Goal: Information Seeking & Learning: Find specific fact

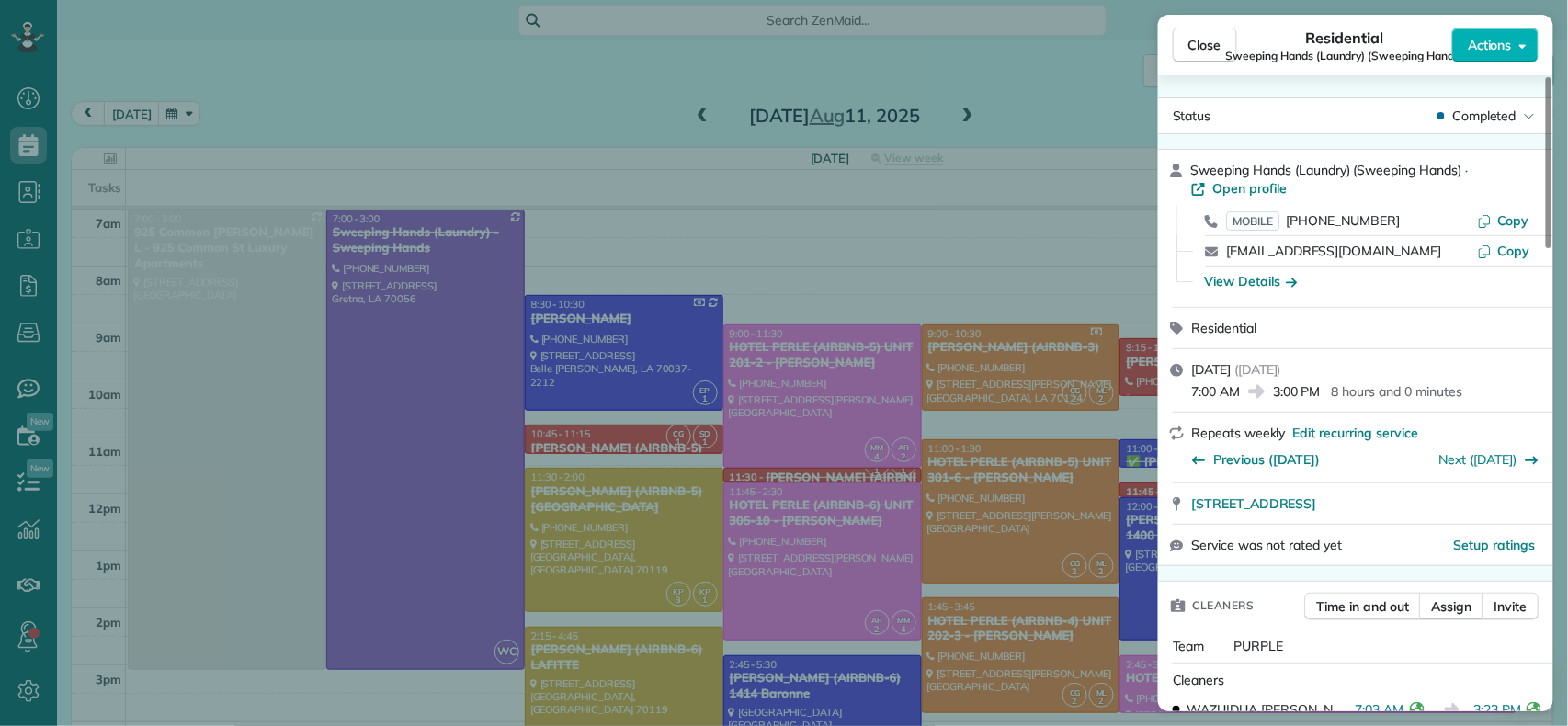
scroll to position [244, 0]
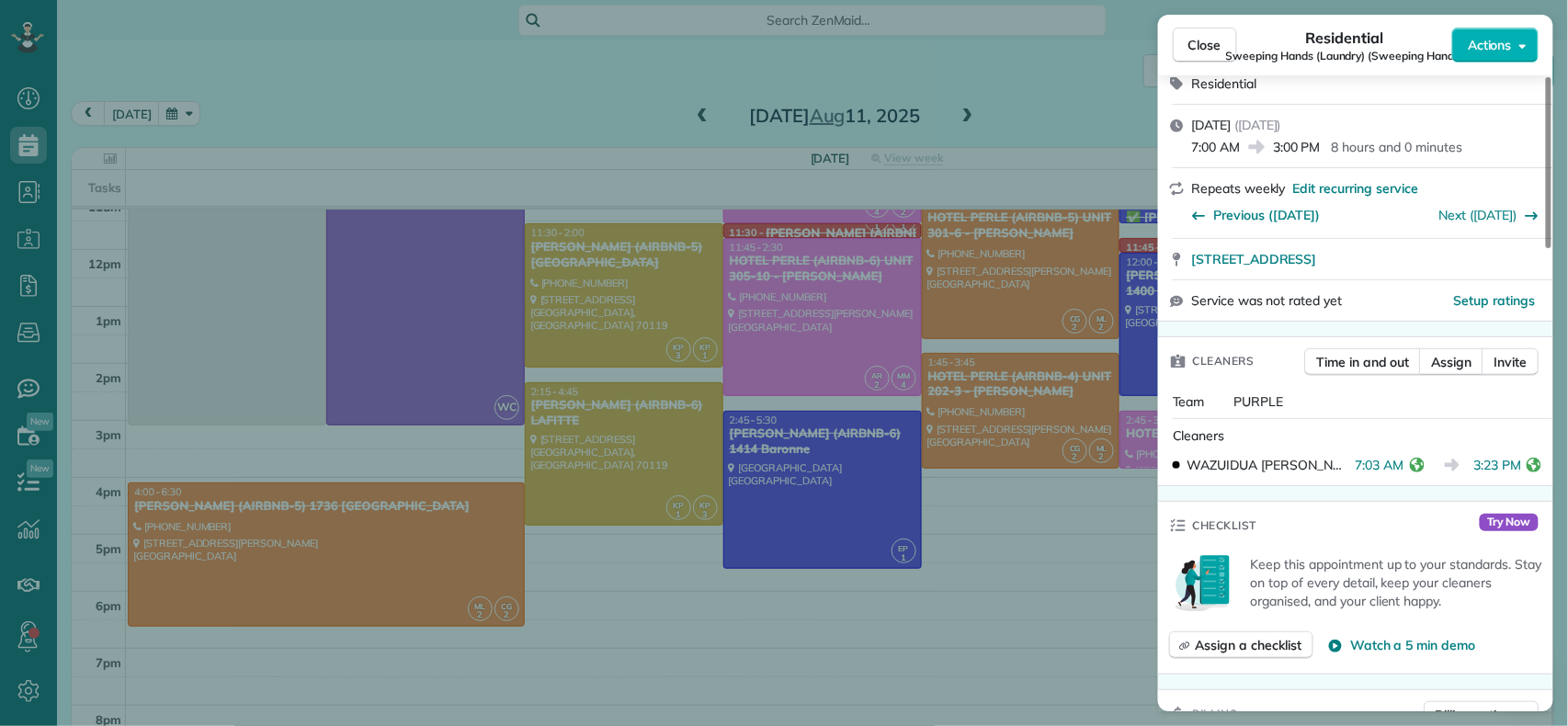
click at [1015, 531] on div "Close Residential Sweeping Hands (Laundry) (Sweeping Hands) Actions Status Comp…" at bounding box center [784, 363] width 1568 height 726
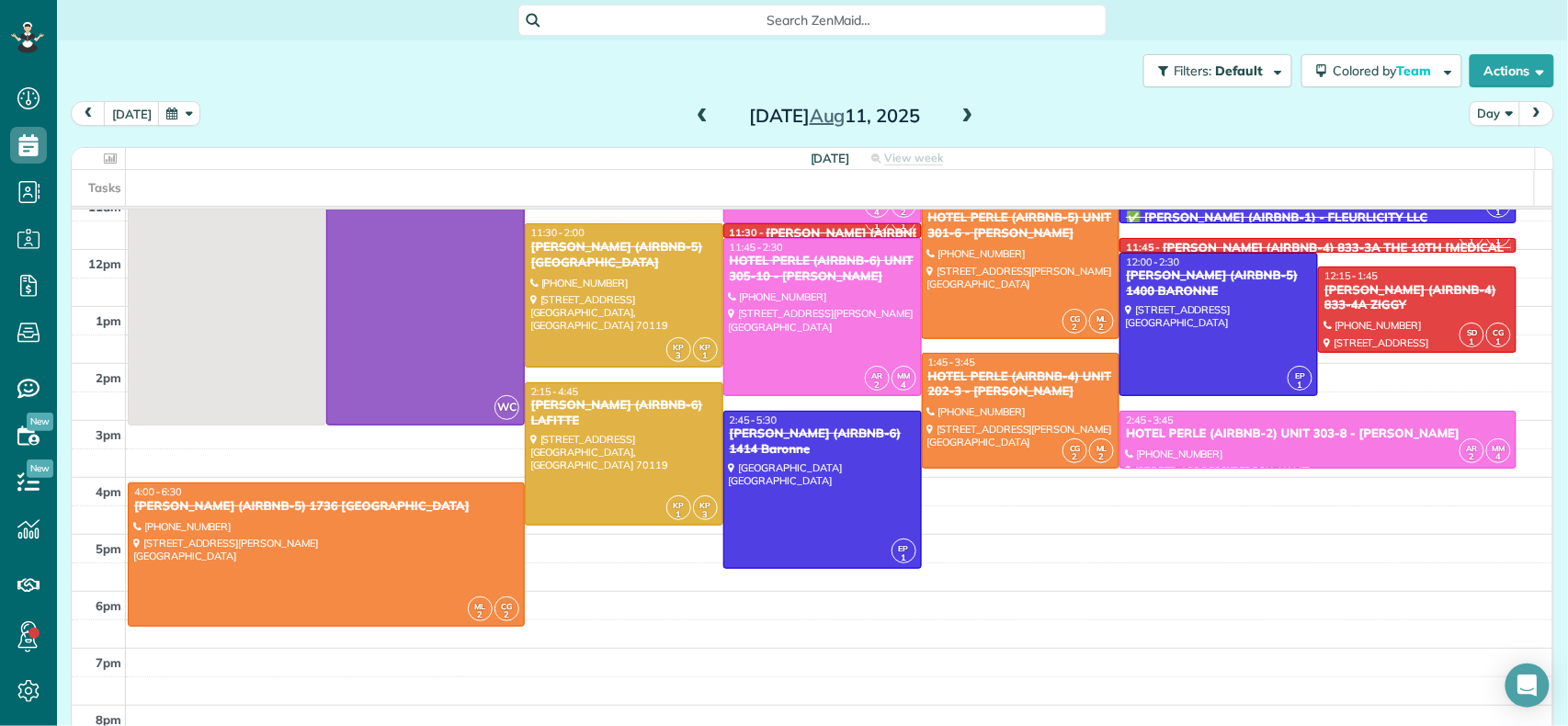
click at [958, 120] on span at bounding box center [967, 116] width 20 height 16
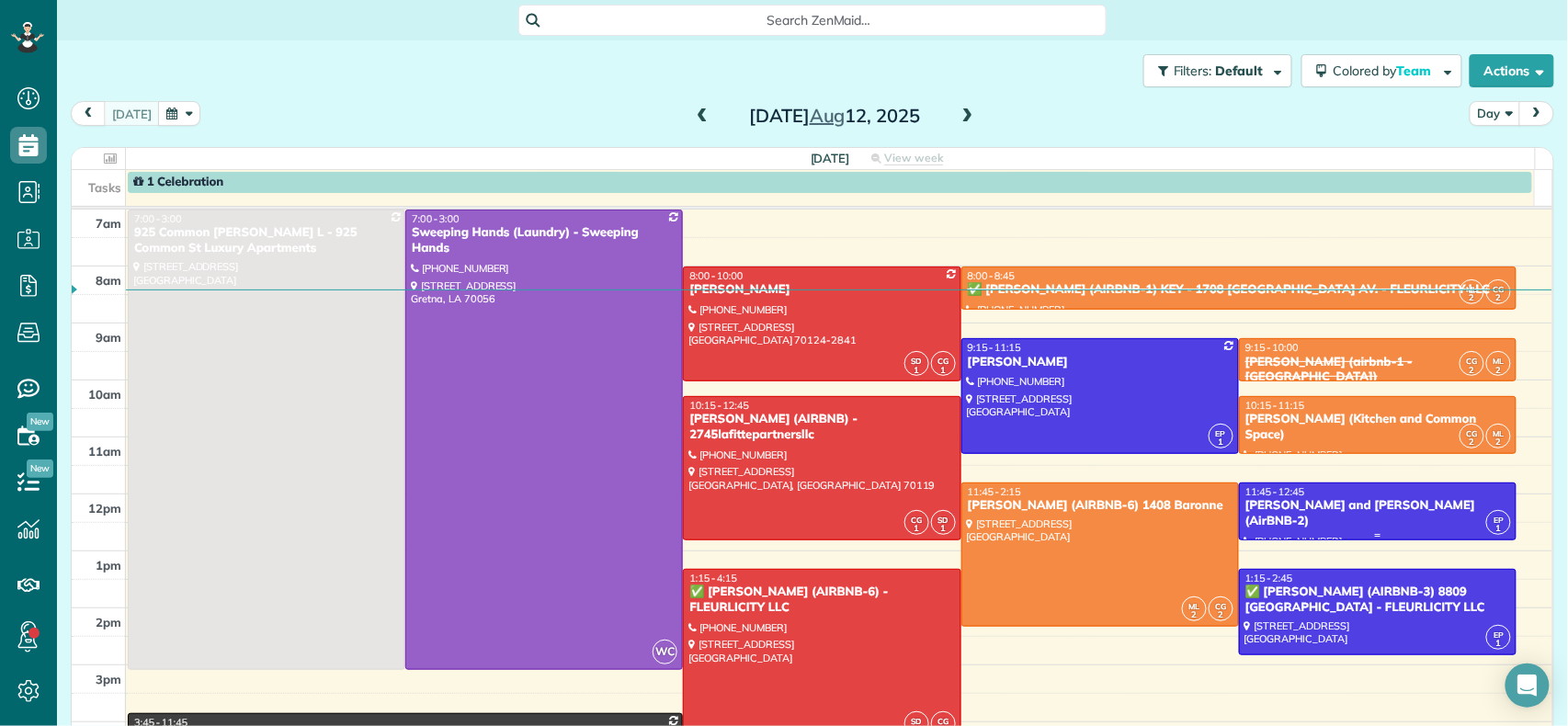
click at [1308, 520] on div at bounding box center [1378, 512] width 276 height 56
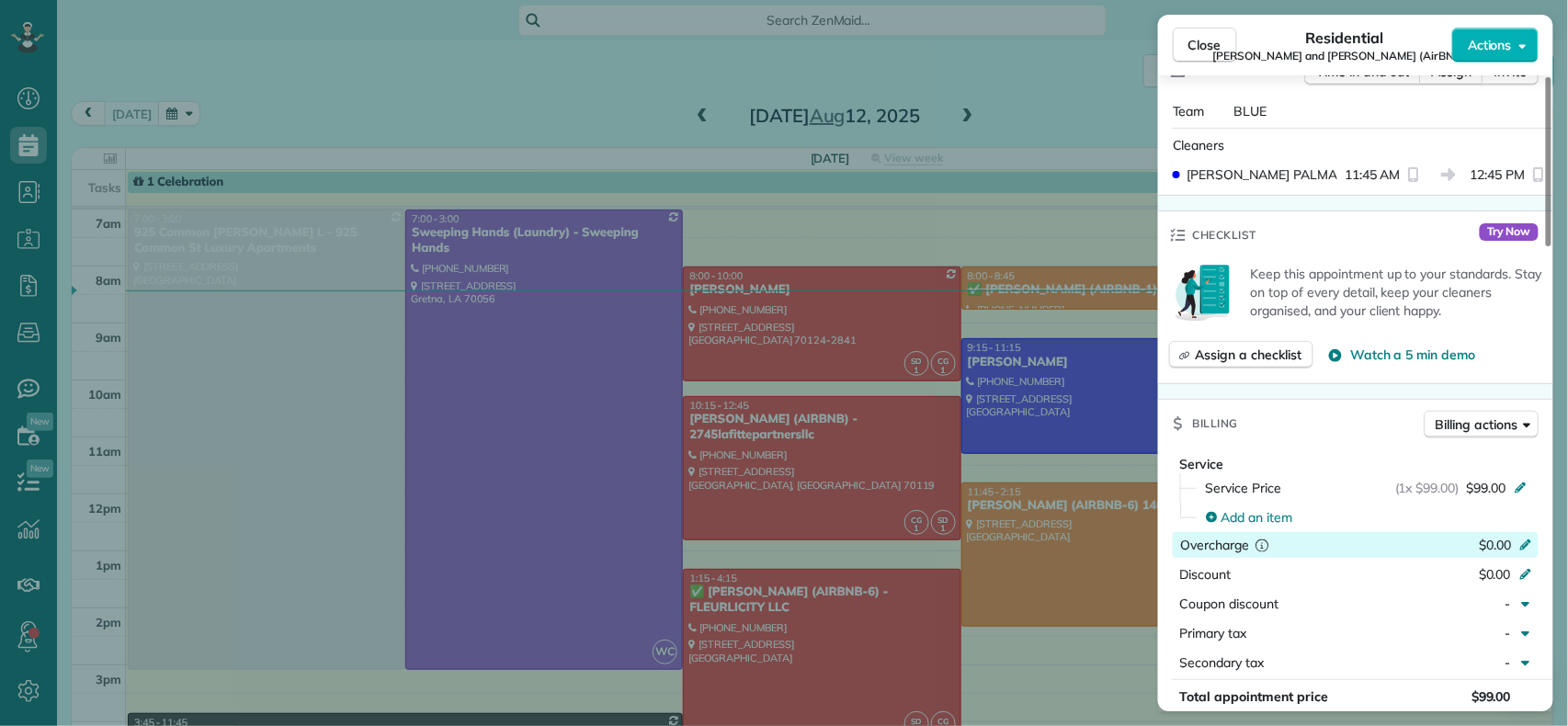
scroll to position [489, 0]
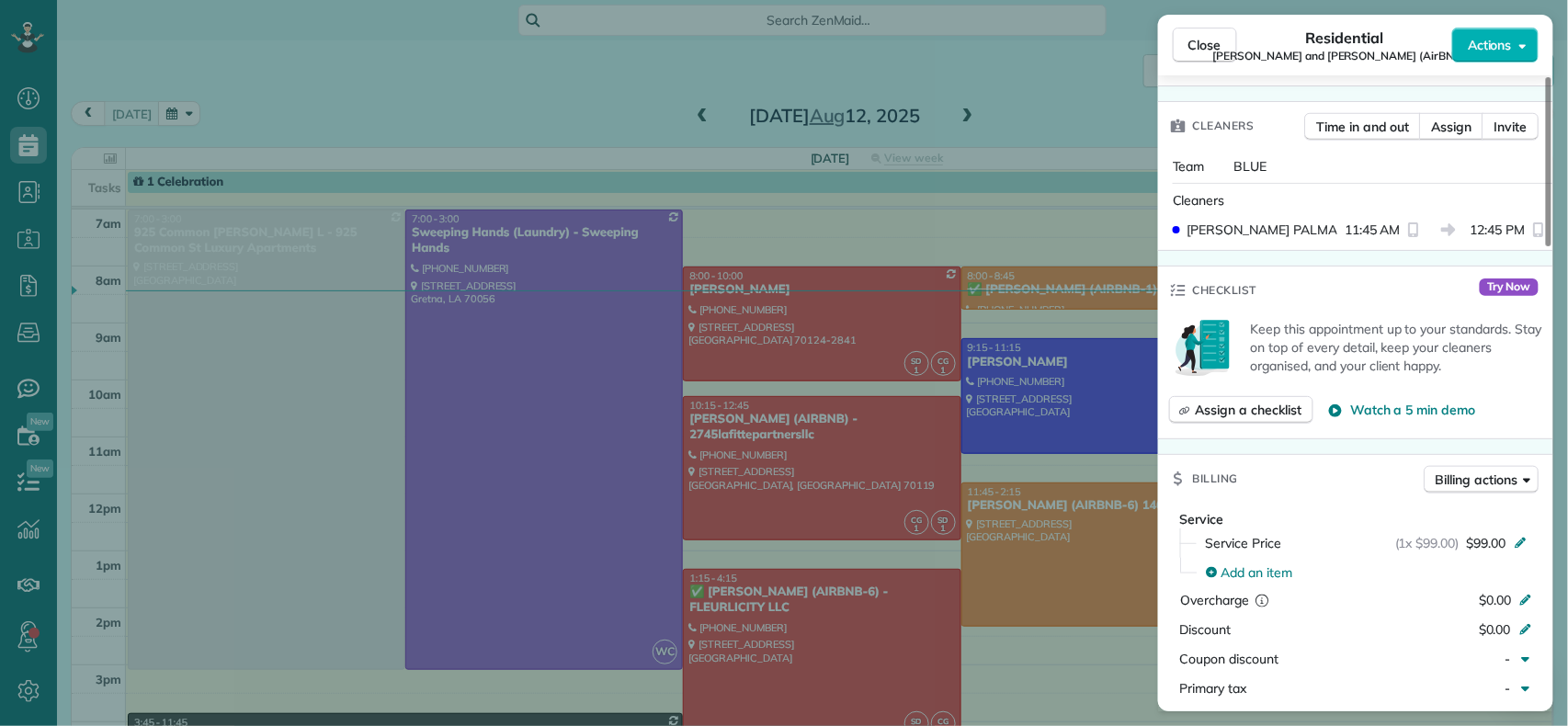
click at [952, 315] on div "Close Residential Grady and Monique Knight (AirBNB-2) Actions Status Active Gra…" at bounding box center [784, 363] width 1568 height 726
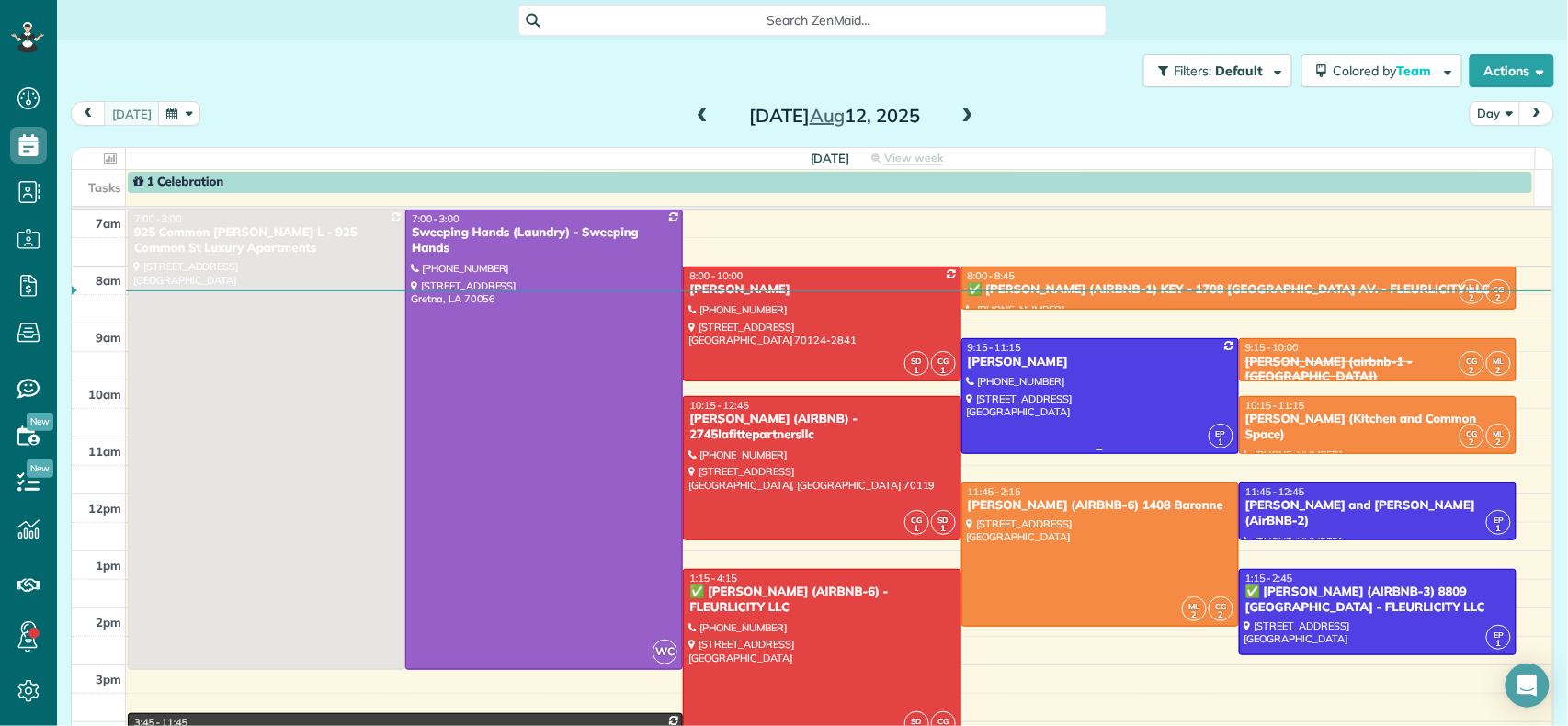
click at [1134, 384] on div at bounding box center [1101, 395] width 276 height 113
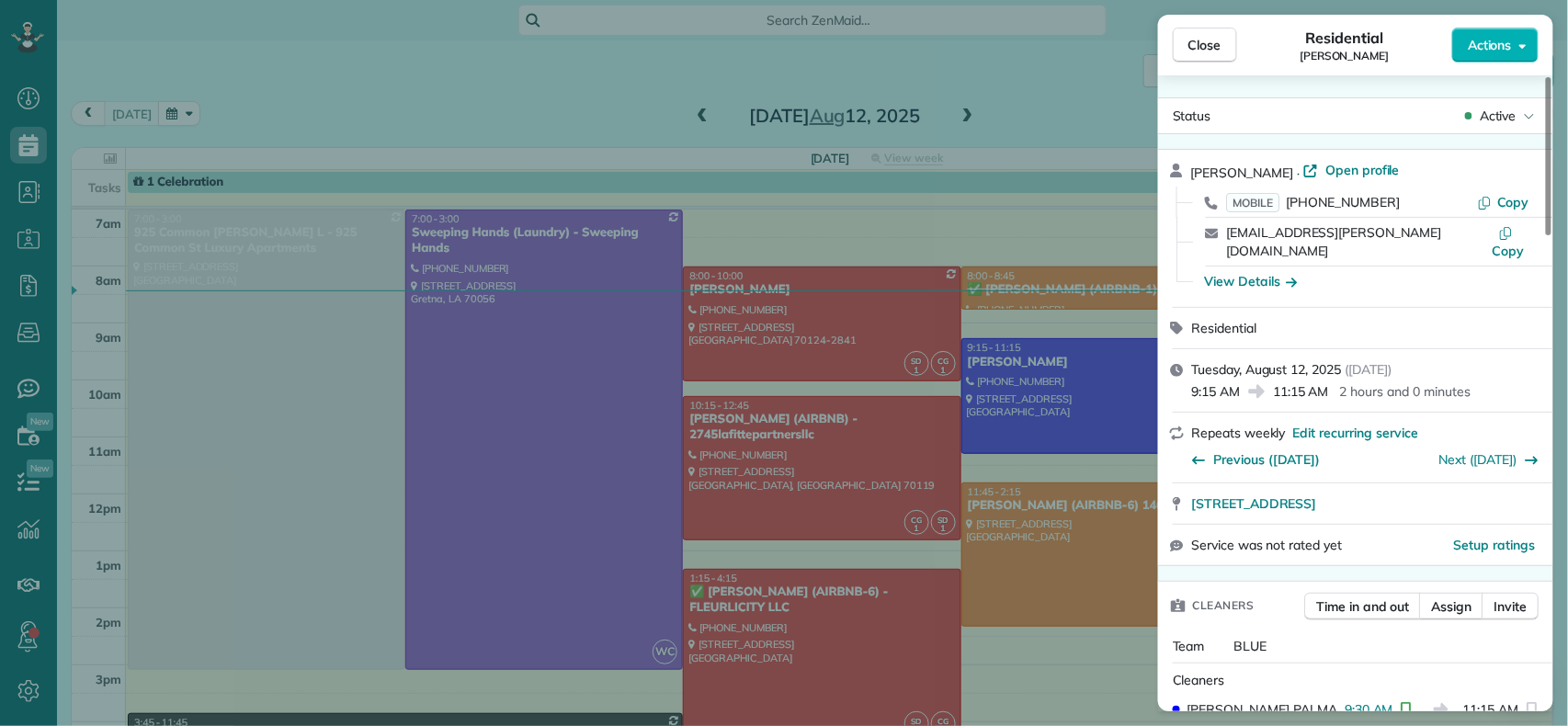
click at [975, 467] on div "Close Residential COURTENAY MILLER Actions Status Active COURTENAY MILLER · Ope…" at bounding box center [784, 363] width 1568 height 726
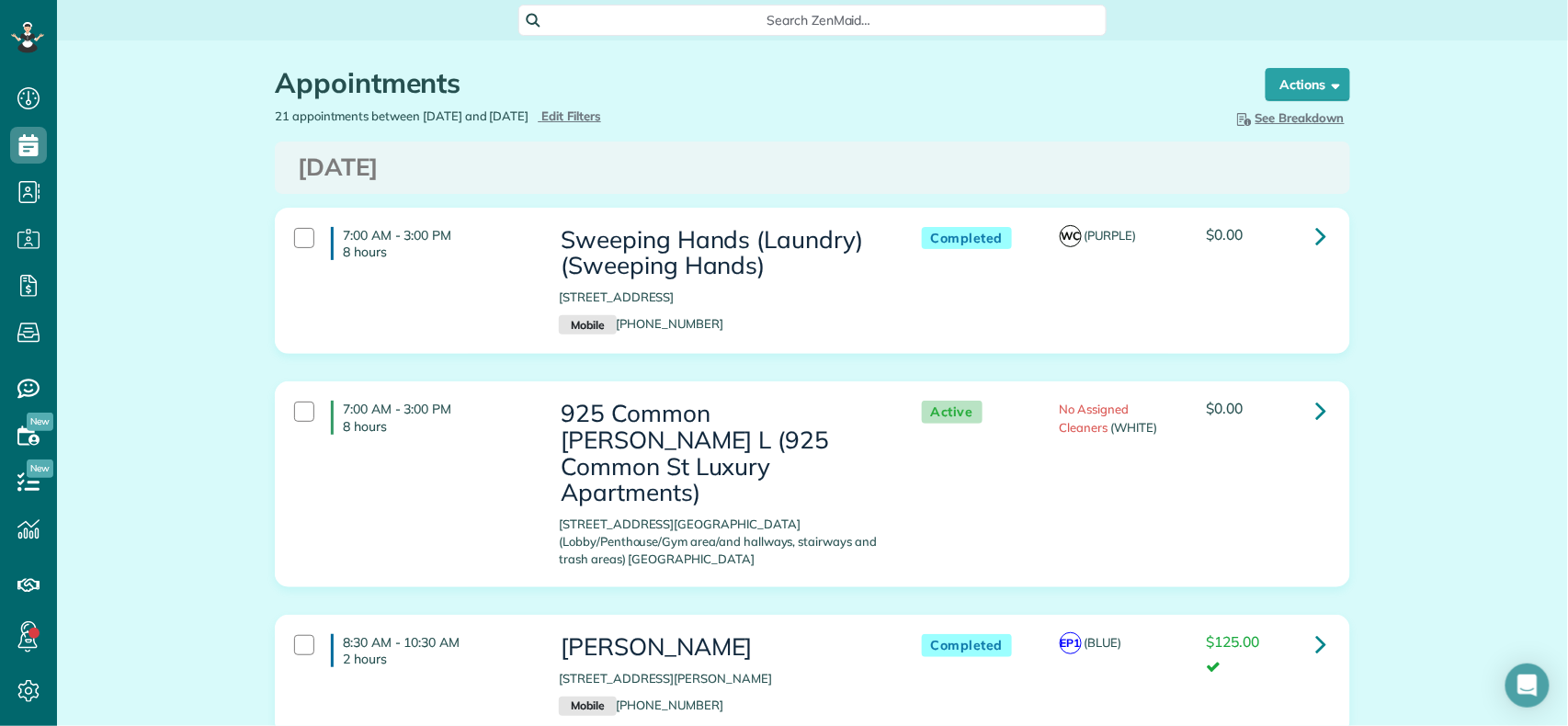
scroll to position [9, 9]
click at [601, 111] on span "Edit Filters" at bounding box center [572, 115] width 60 height 14
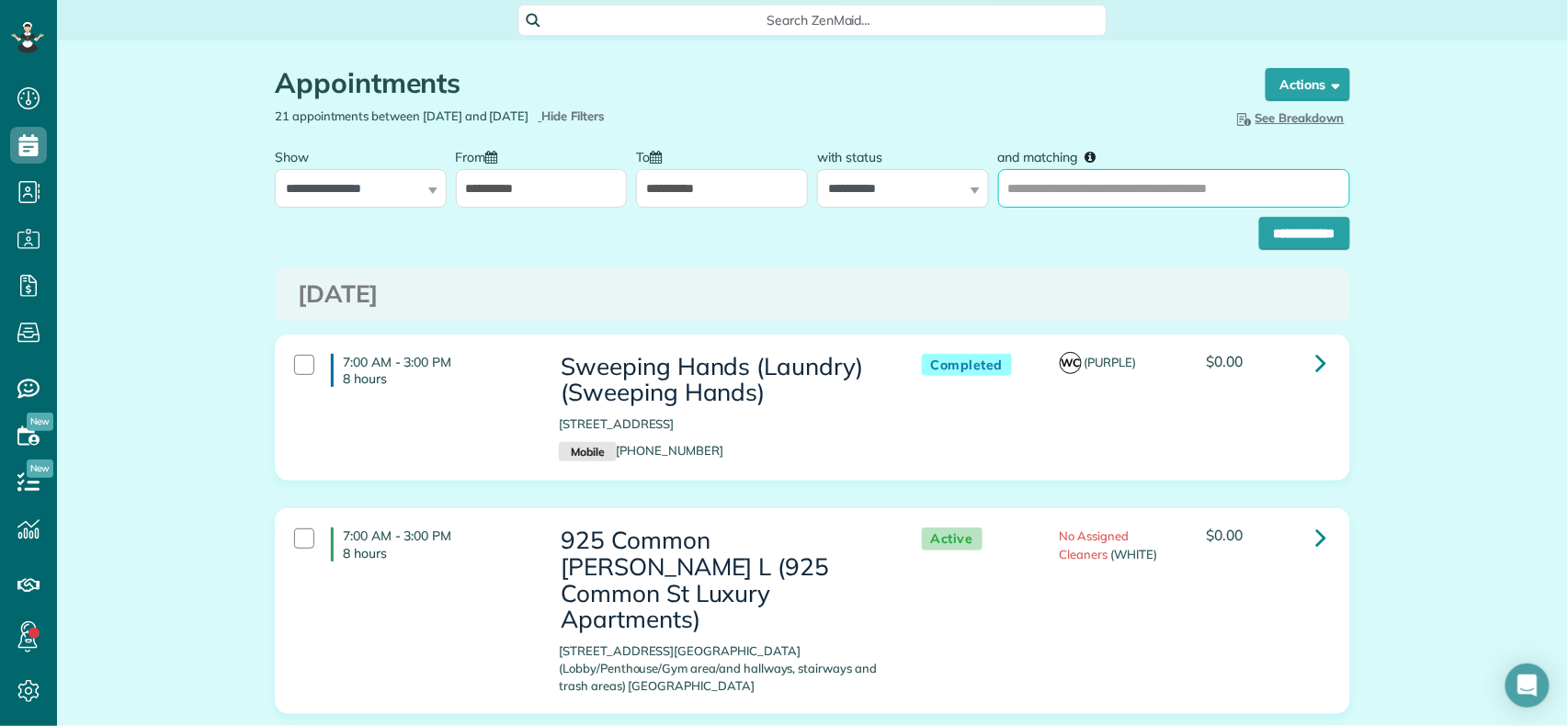
click at [1009, 179] on input "and matching" at bounding box center [1174, 188] width 352 height 39
type input "*****"
click at [1259, 217] on input "**********" at bounding box center [1304, 234] width 91 height 33
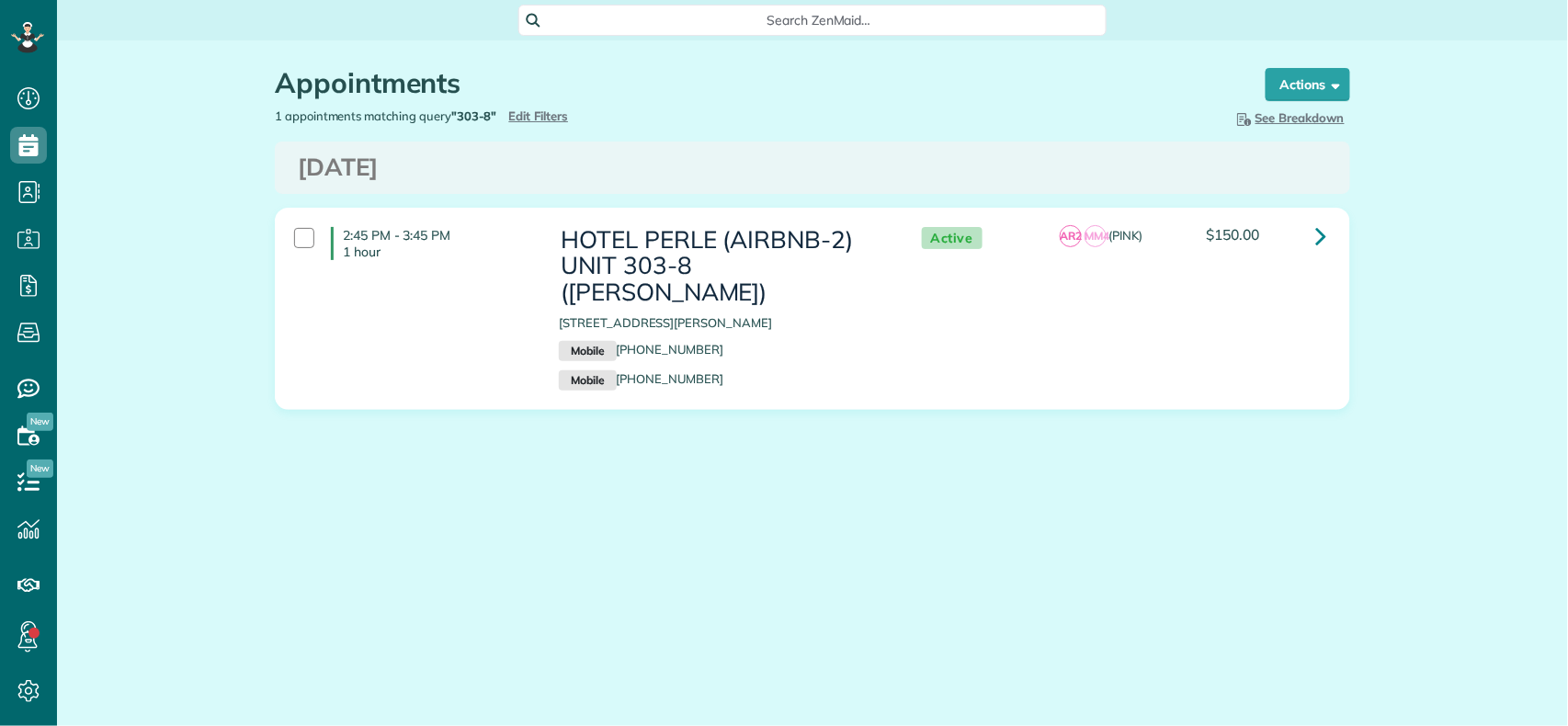
scroll to position [9, 9]
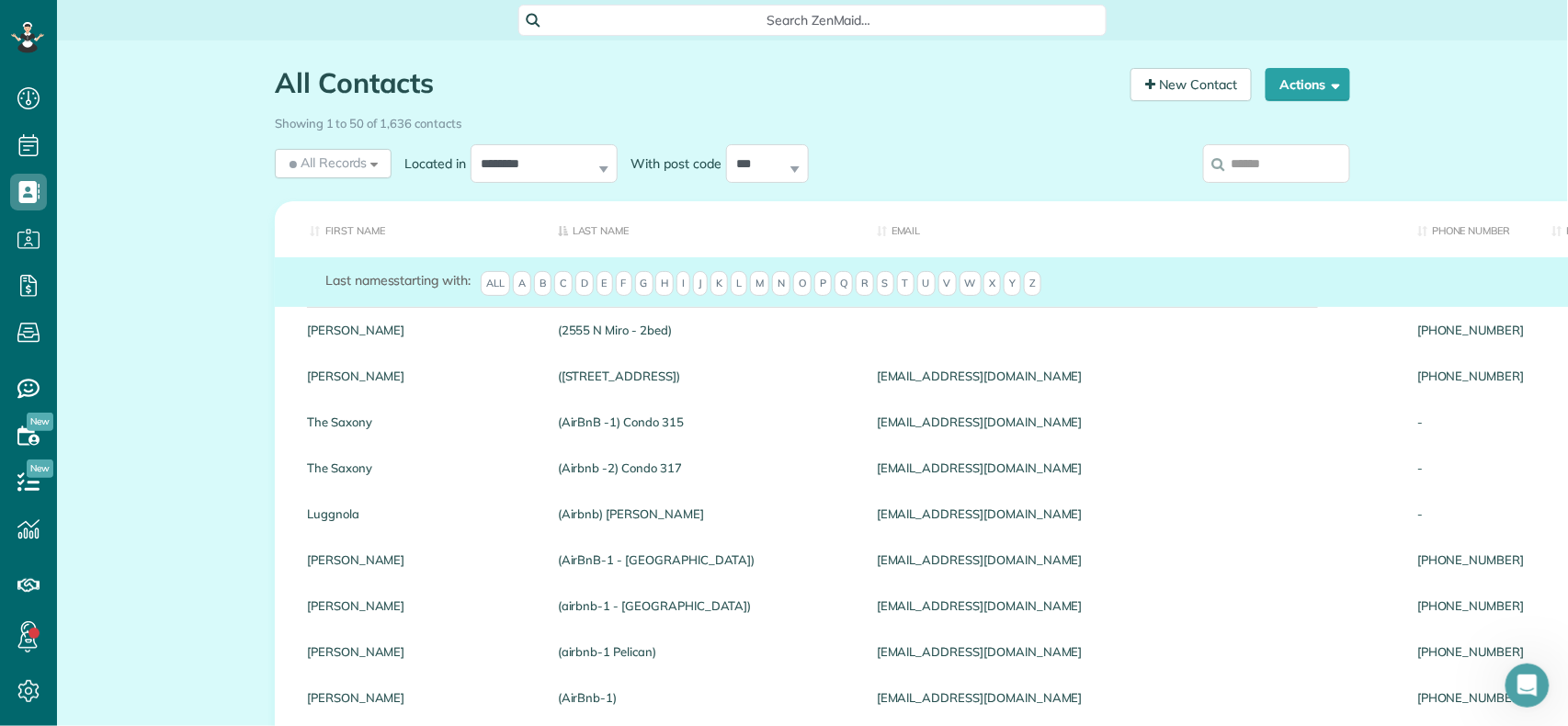
scroll to position [3594, 0]
click at [1249, 175] on input "search" at bounding box center [1276, 163] width 147 height 39
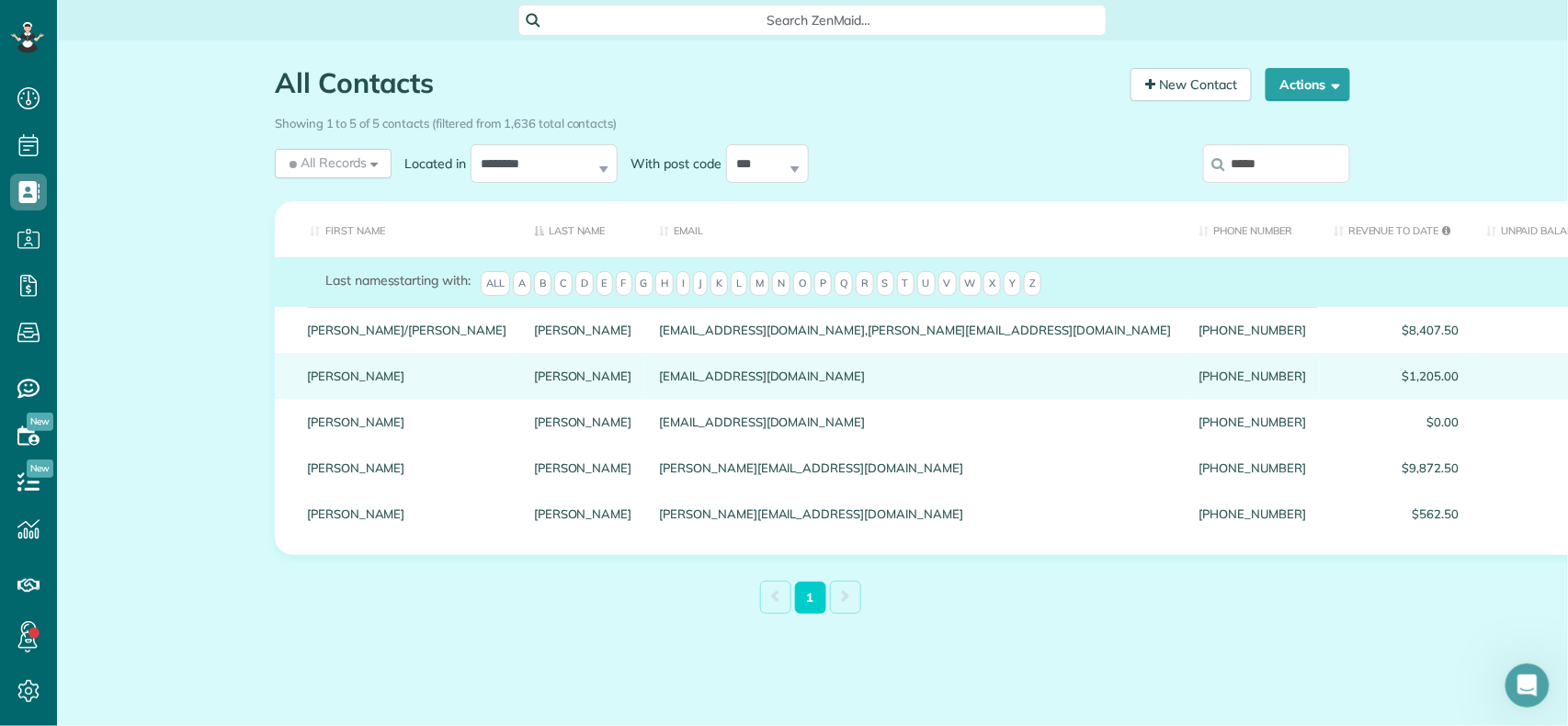
type input "*****"
click at [534, 376] on link "Hoffpauir" at bounding box center [583, 376] width 98 height 13
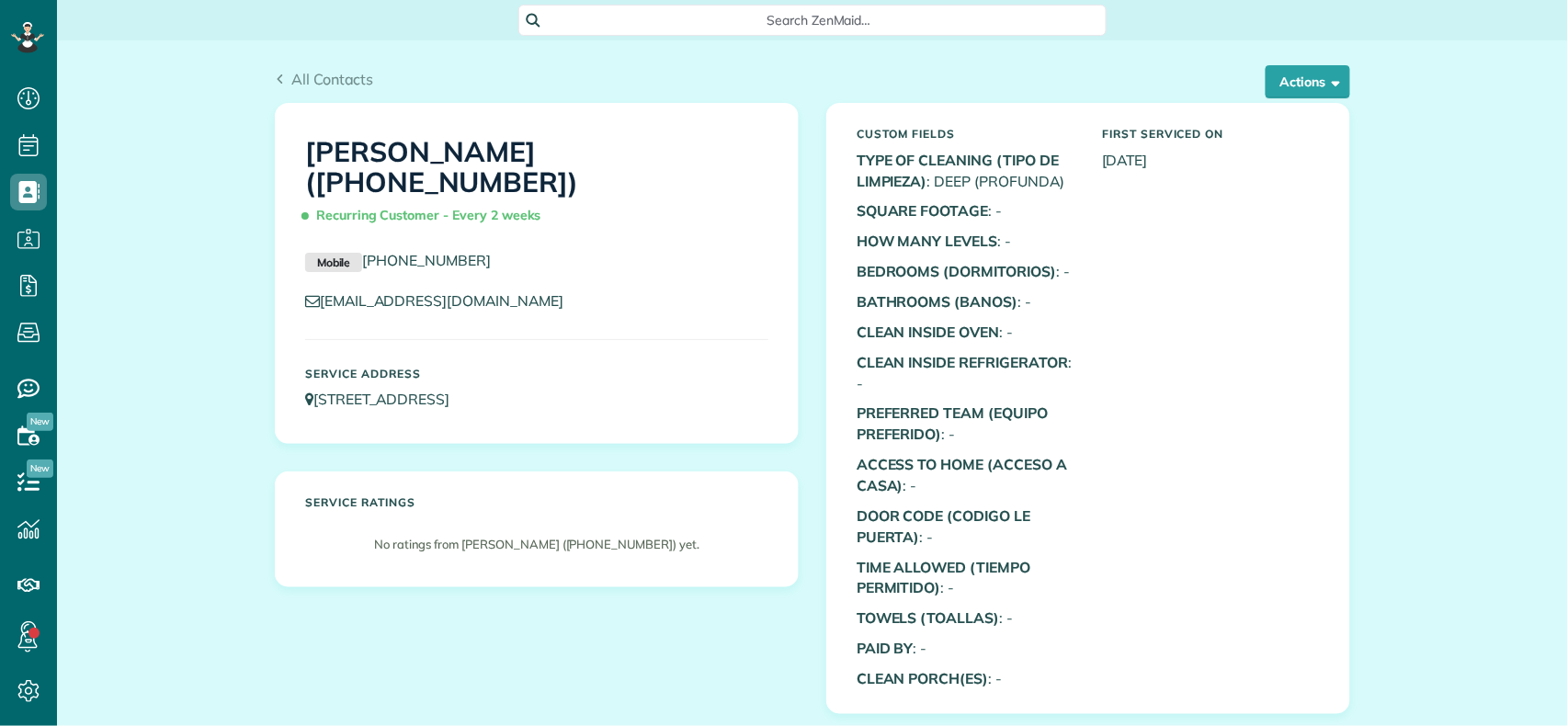
scroll to position [9, 9]
click at [331, 71] on span "All Contacts" at bounding box center [333, 78] width 83 height 18
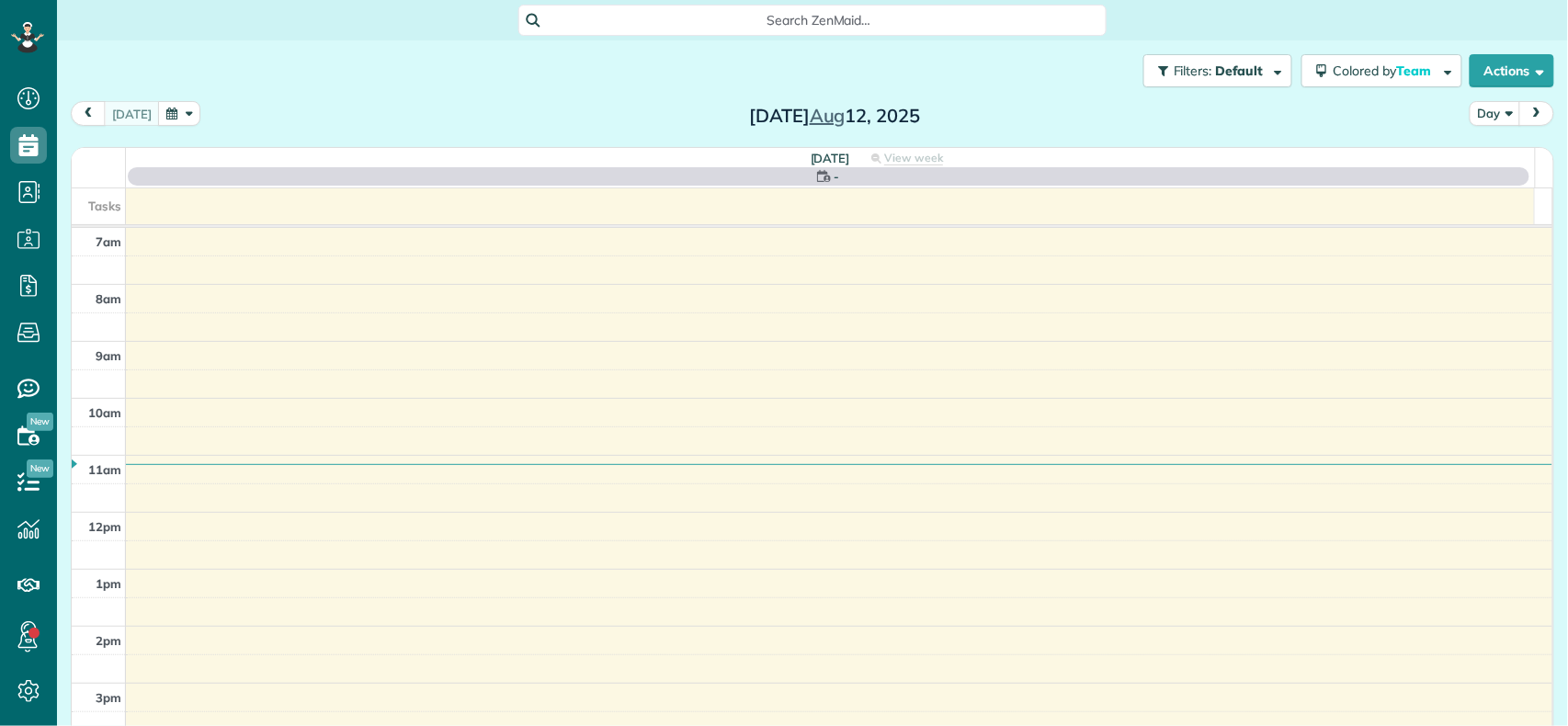
scroll to position [9, 9]
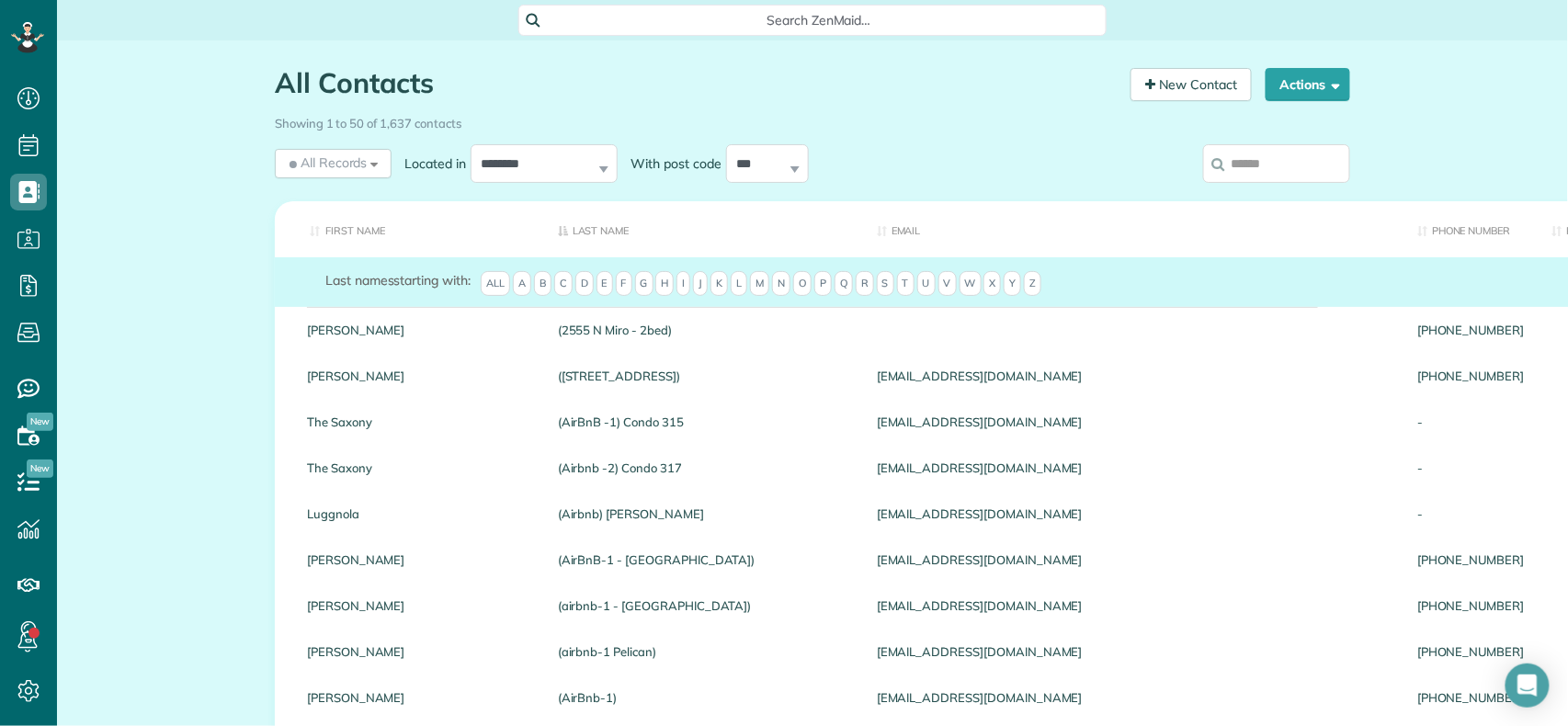
scroll to position [9, 9]
